Goal: Task Accomplishment & Management: Manage account settings

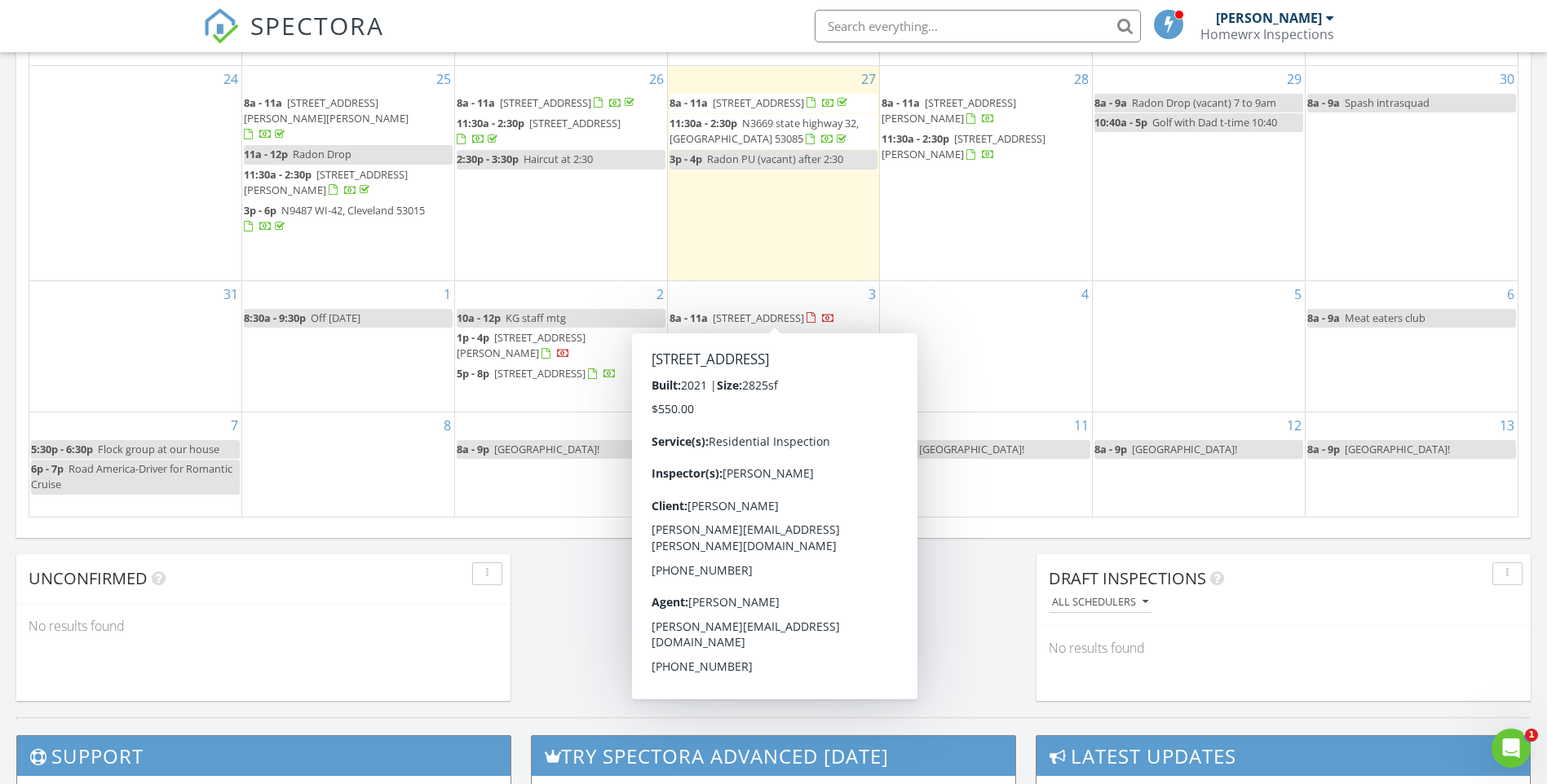
click at [729, 314] on span "N3599 Red Oak Dr, Campbellsport 53010" at bounding box center [758, 317] width 91 height 15
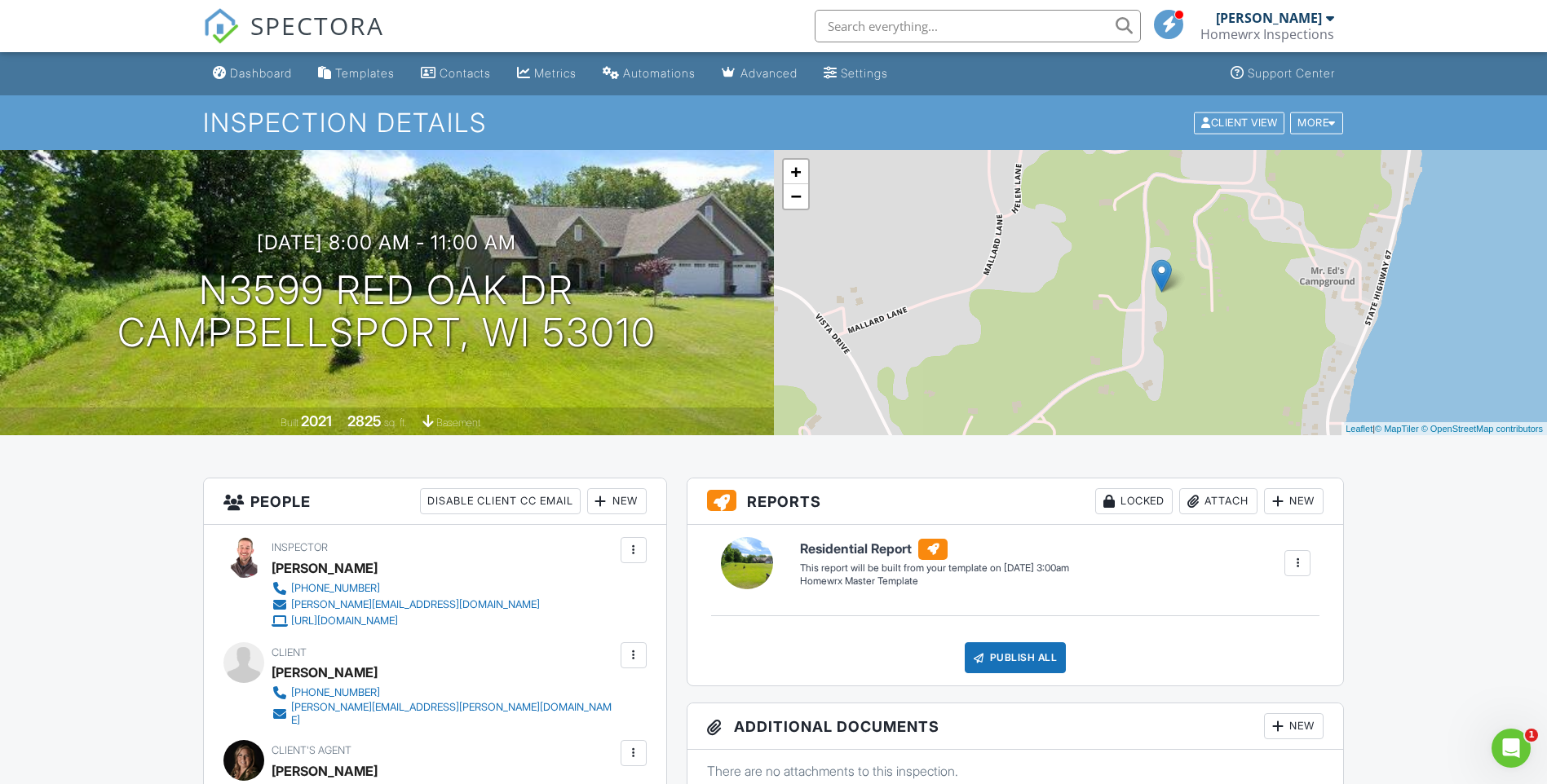
click at [613, 500] on div "New" at bounding box center [617, 502] width 60 height 26
click at [670, 594] on li "Listing Agent" at bounding box center [676, 592] width 161 height 40
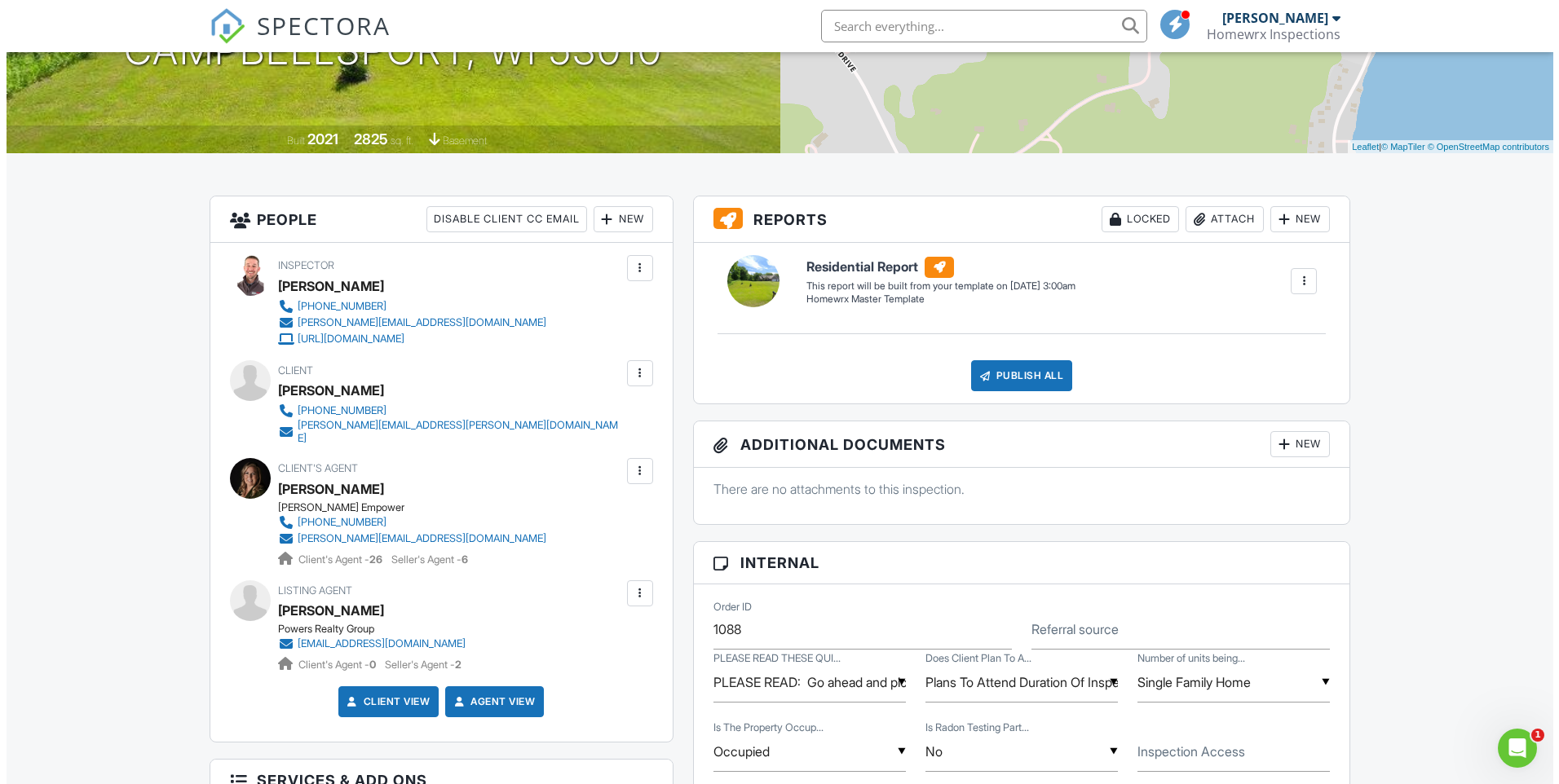
scroll to position [326, 0]
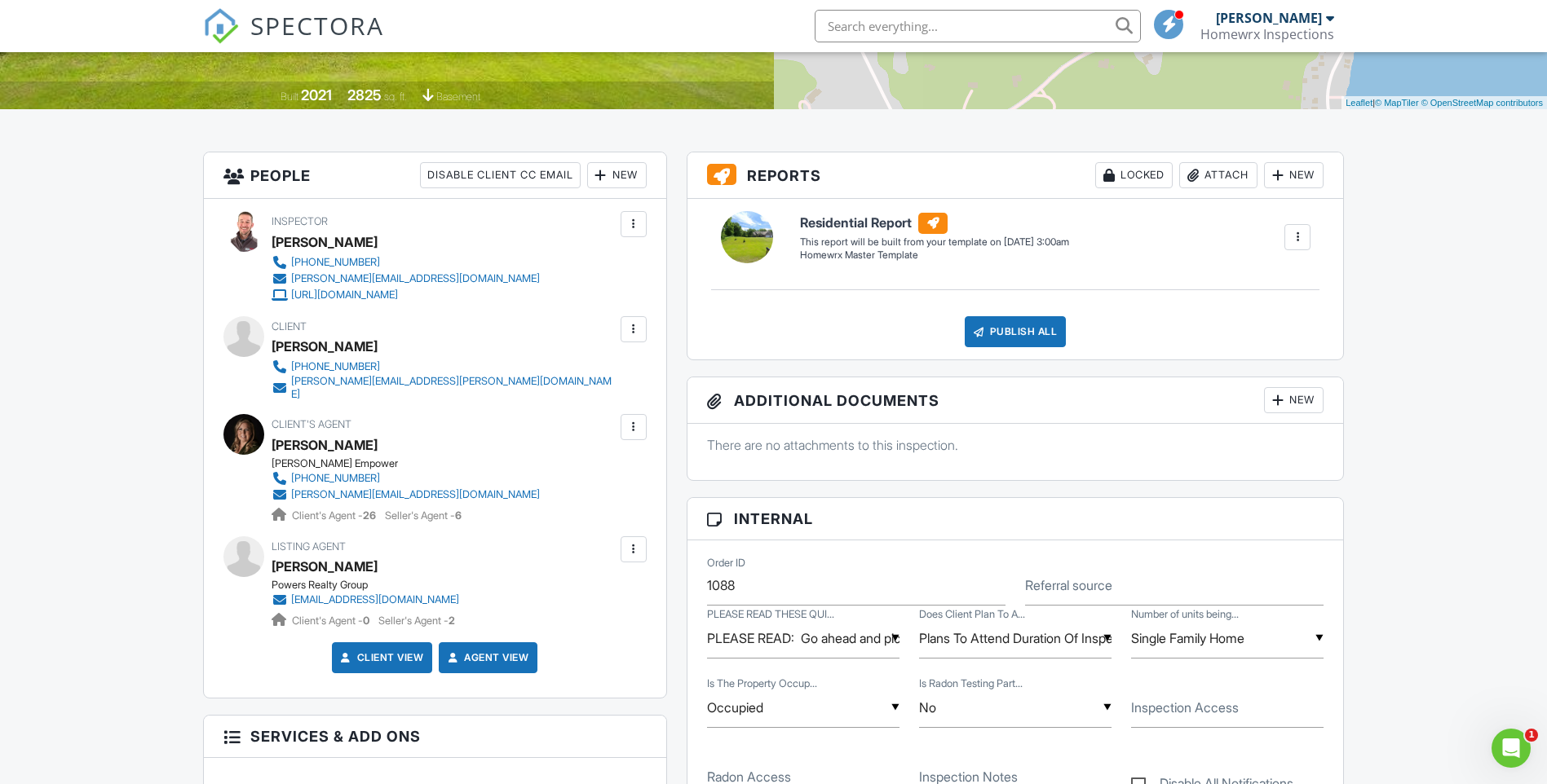
click at [641, 541] on div at bounding box center [634, 549] width 17 height 17
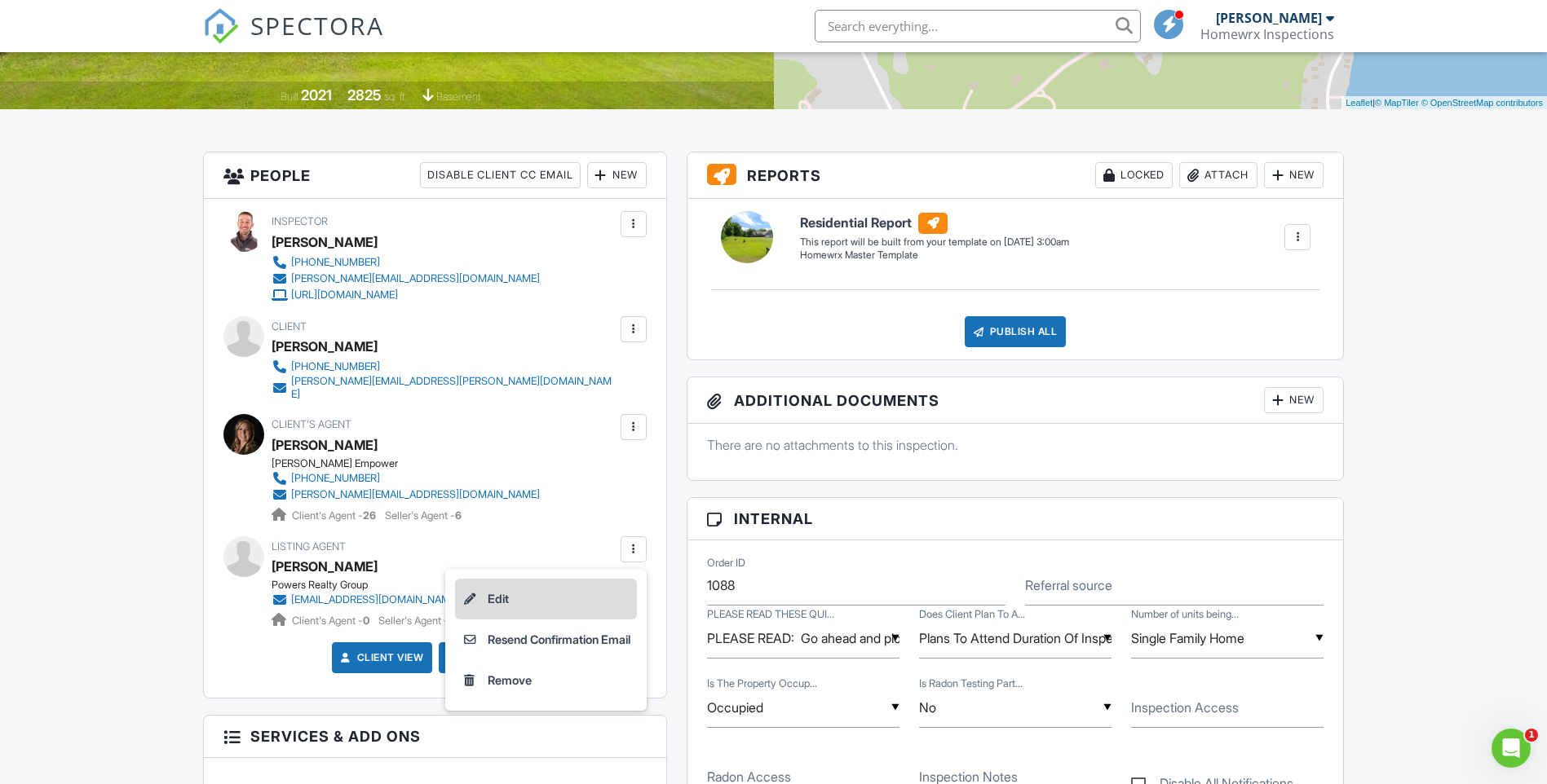
click at [574, 595] on li "Edit" at bounding box center [546, 599] width 182 height 40
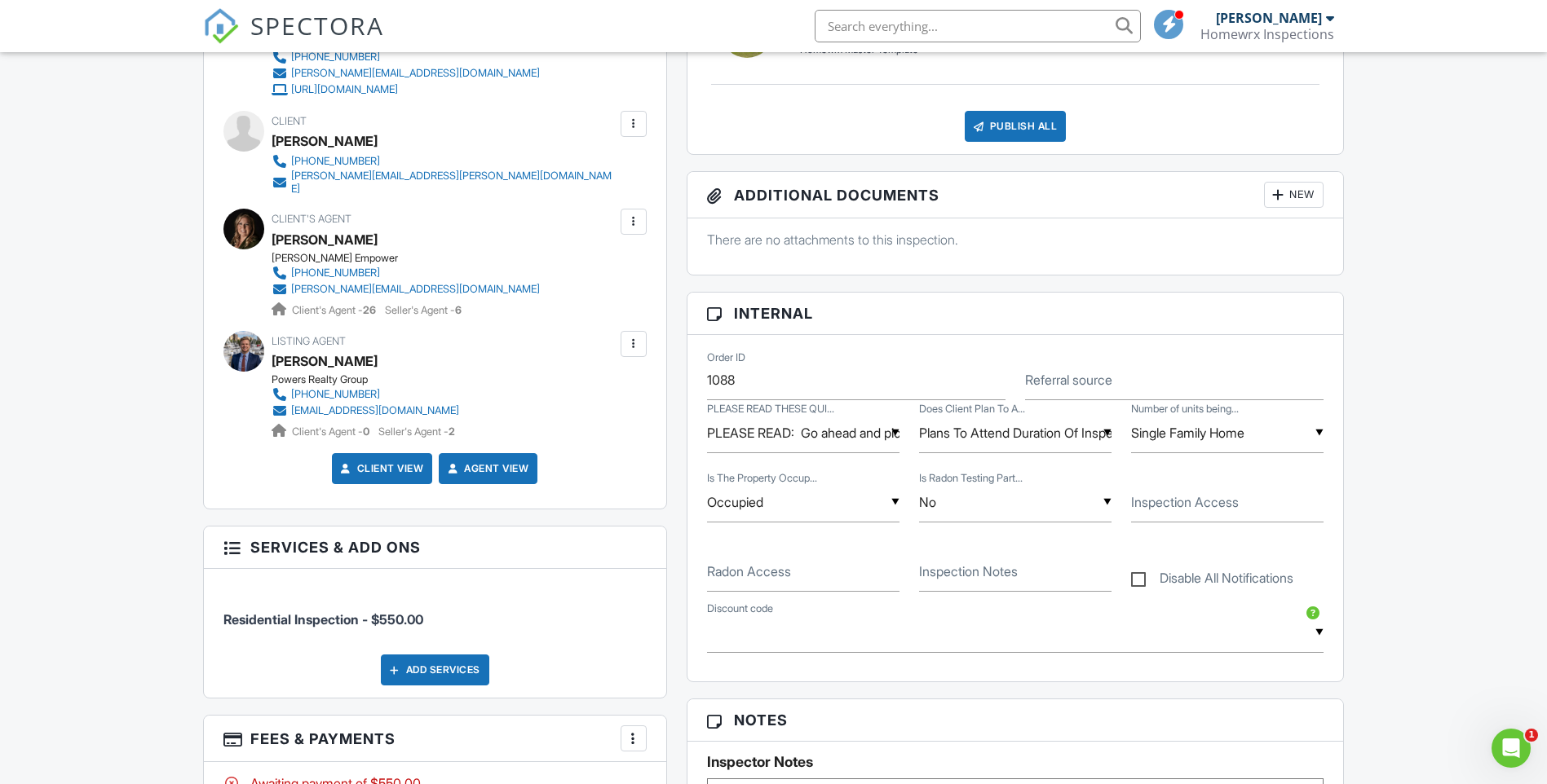
scroll to position [652, 0]
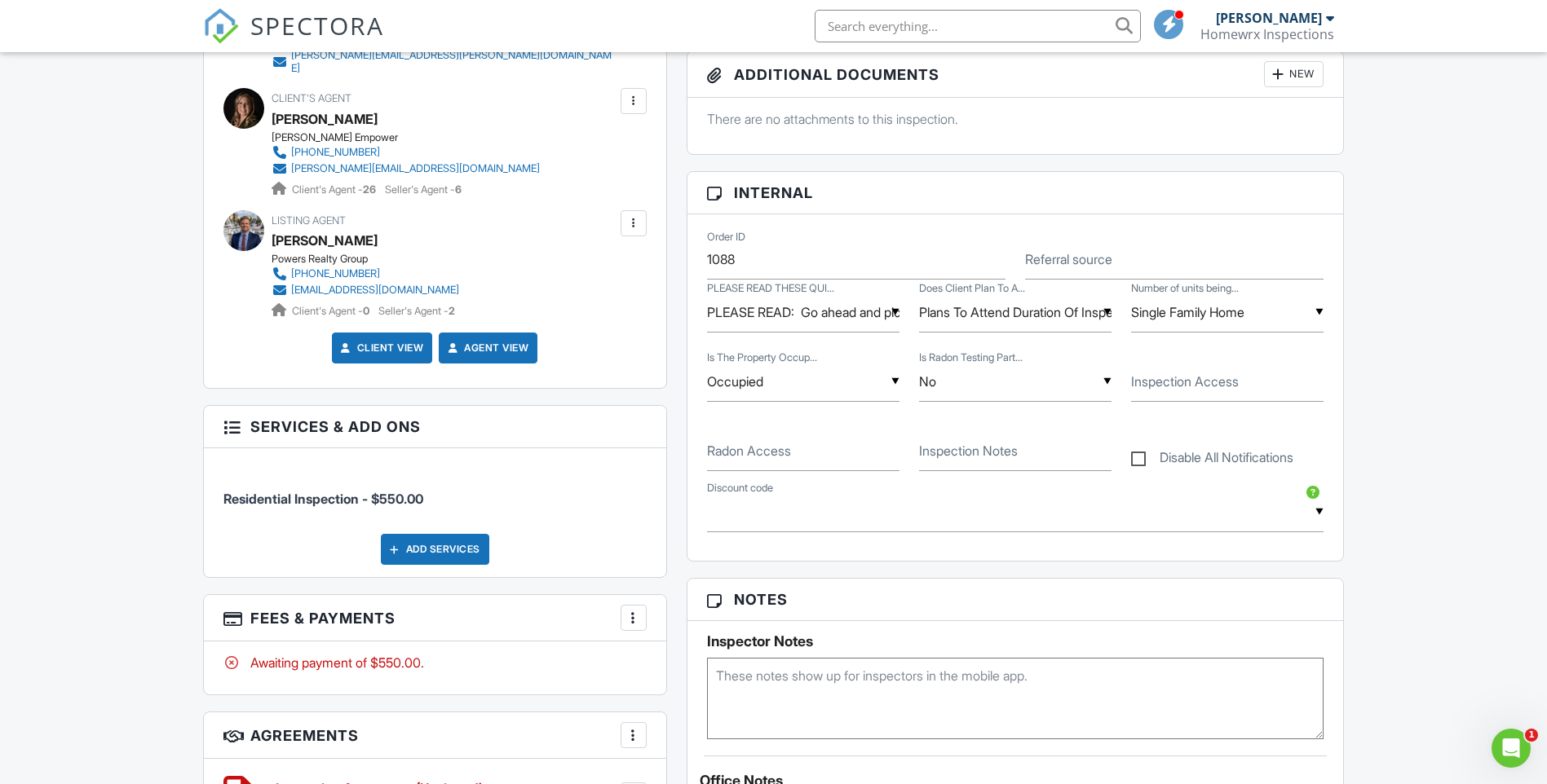
click at [800, 674] on textarea at bounding box center [1016, 698] width 618 height 82
type textarea "emailed access request"
click at [121, 431] on div "Dashboard Templates Contacts Metrics Automations Advanced Settings Support Cent…" at bounding box center [773, 541] width 1547 height 2283
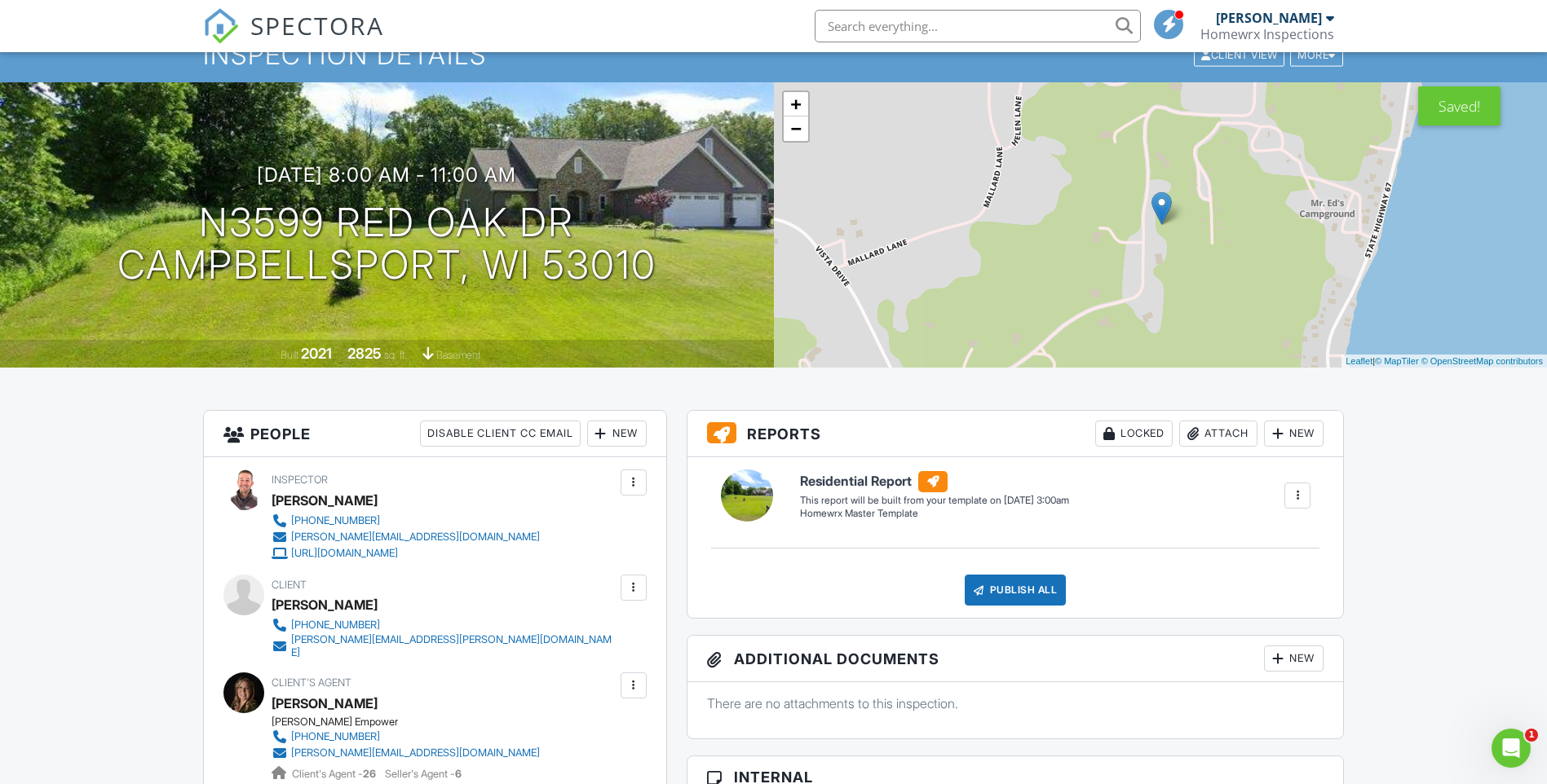
scroll to position [0, 0]
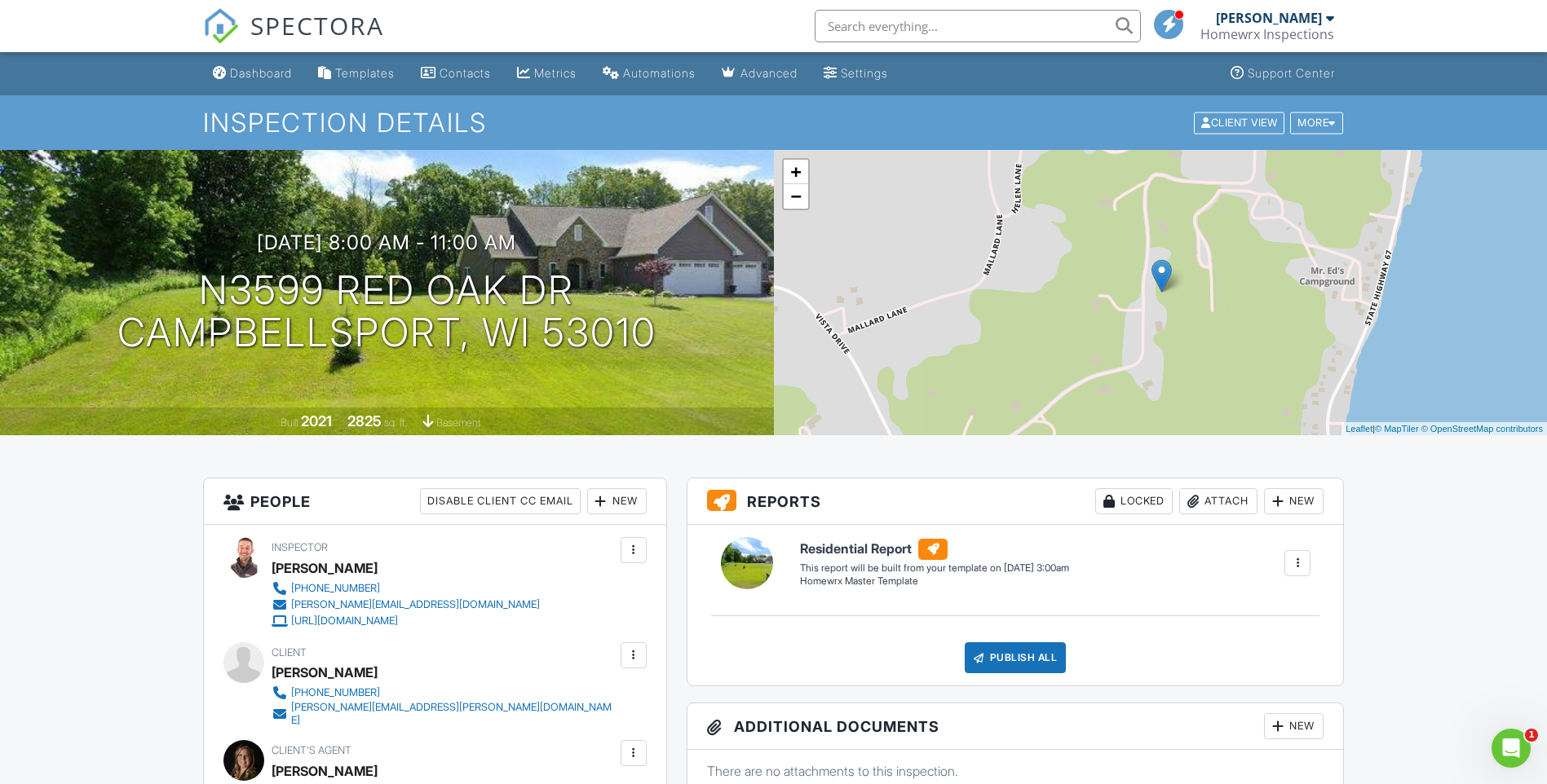
click at [942, 32] on input "text" at bounding box center [978, 25] width 326 height 32
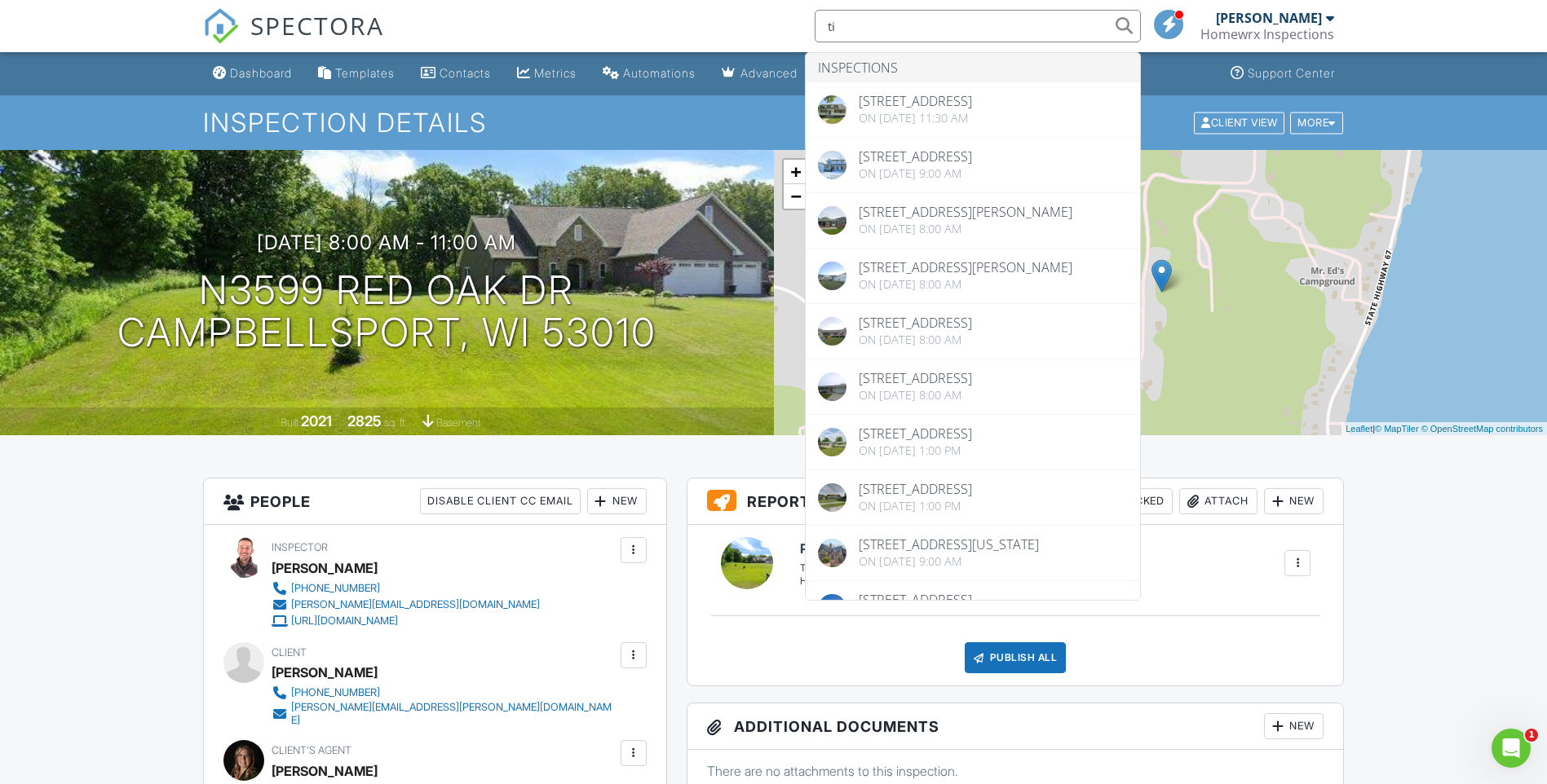
type input "t"
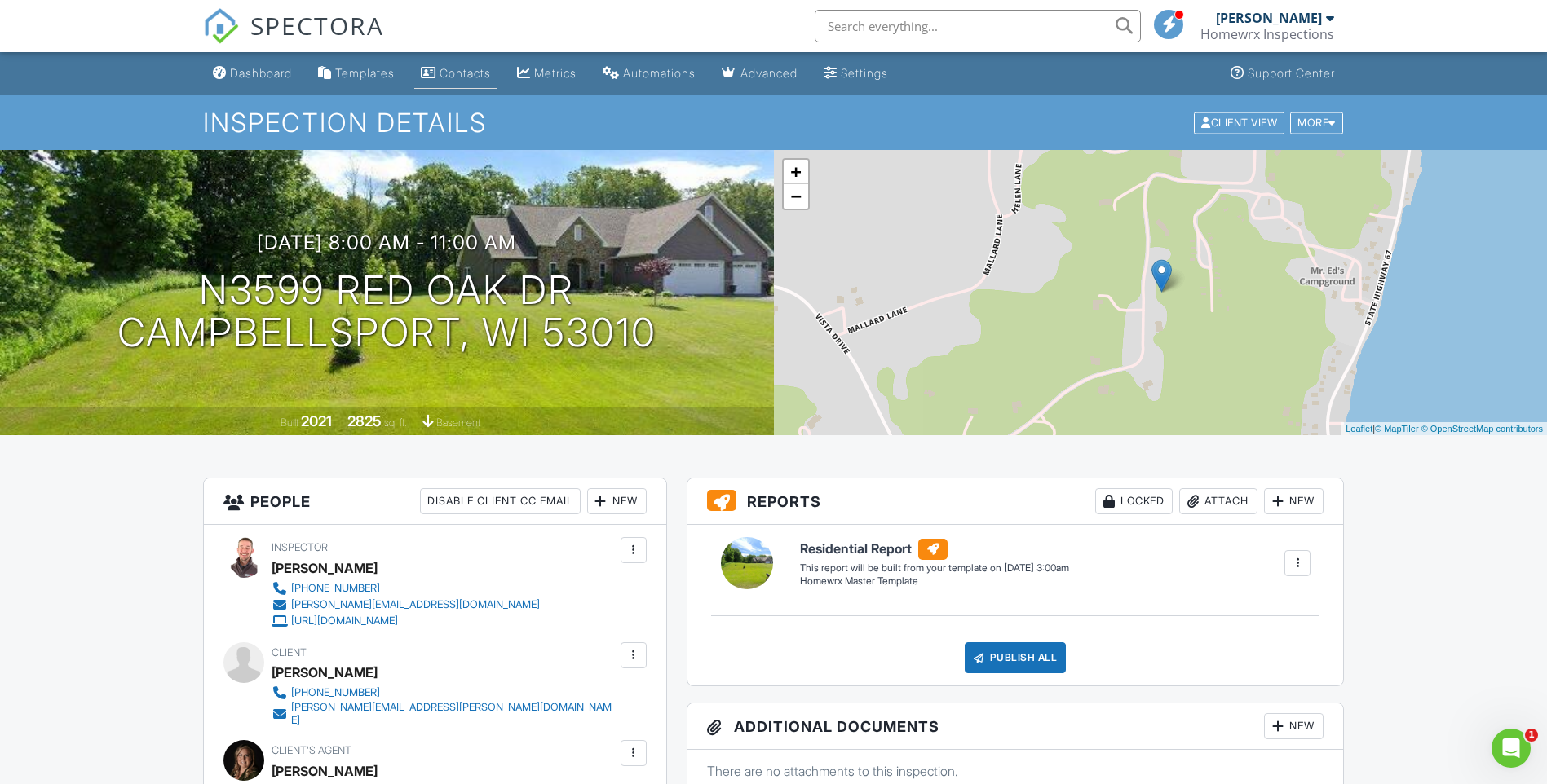
click at [473, 75] on div "Contacts" at bounding box center [465, 73] width 52 height 14
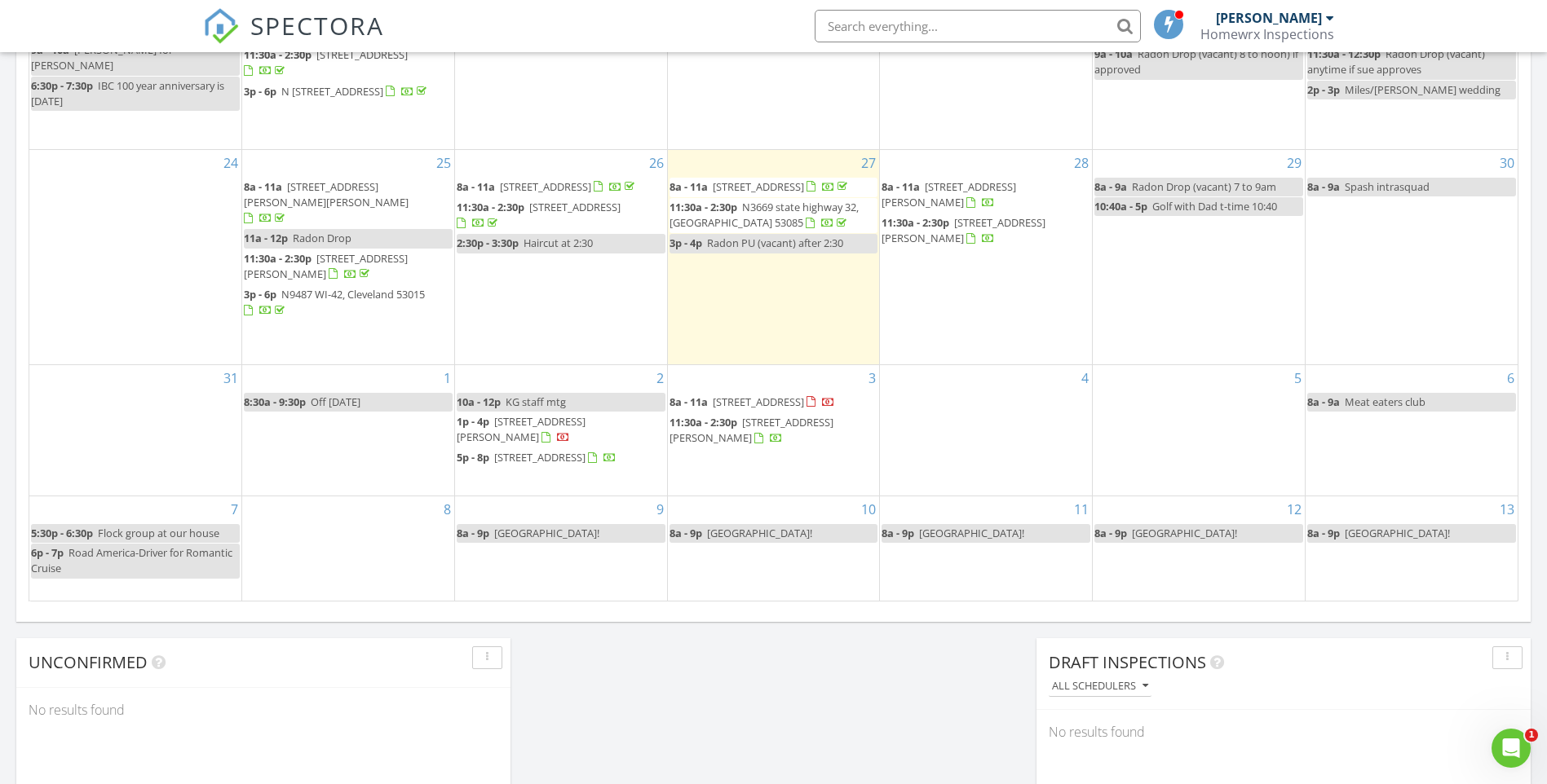
scroll to position [816, 0]
